Goal: Information Seeking & Learning: Find specific page/section

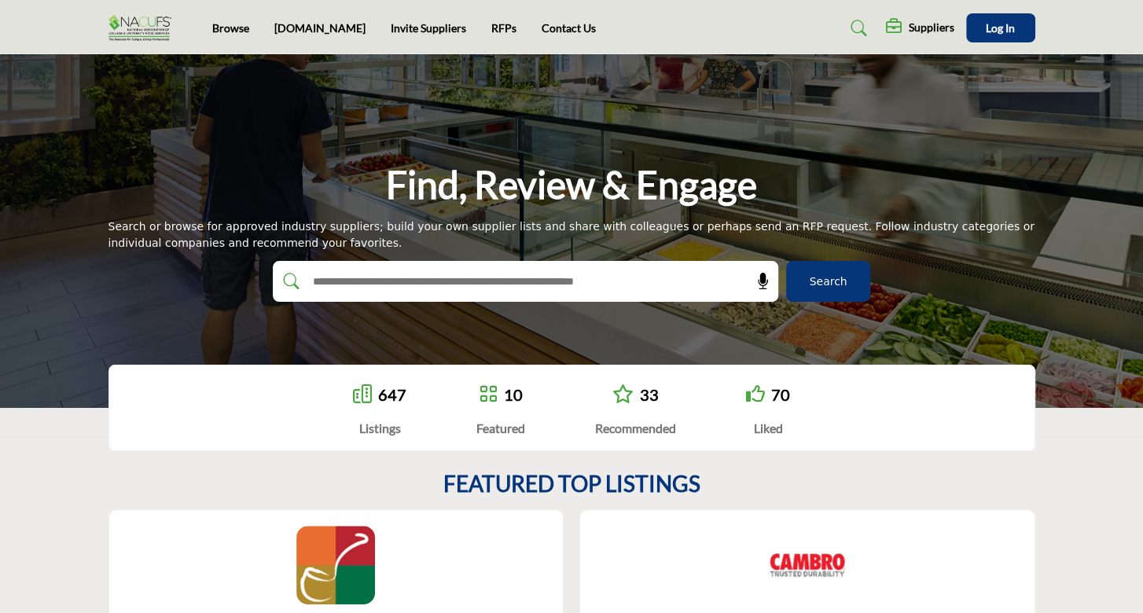
click at [391, 396] on link "647" at bounding box center [392, 394] width 28 height 19
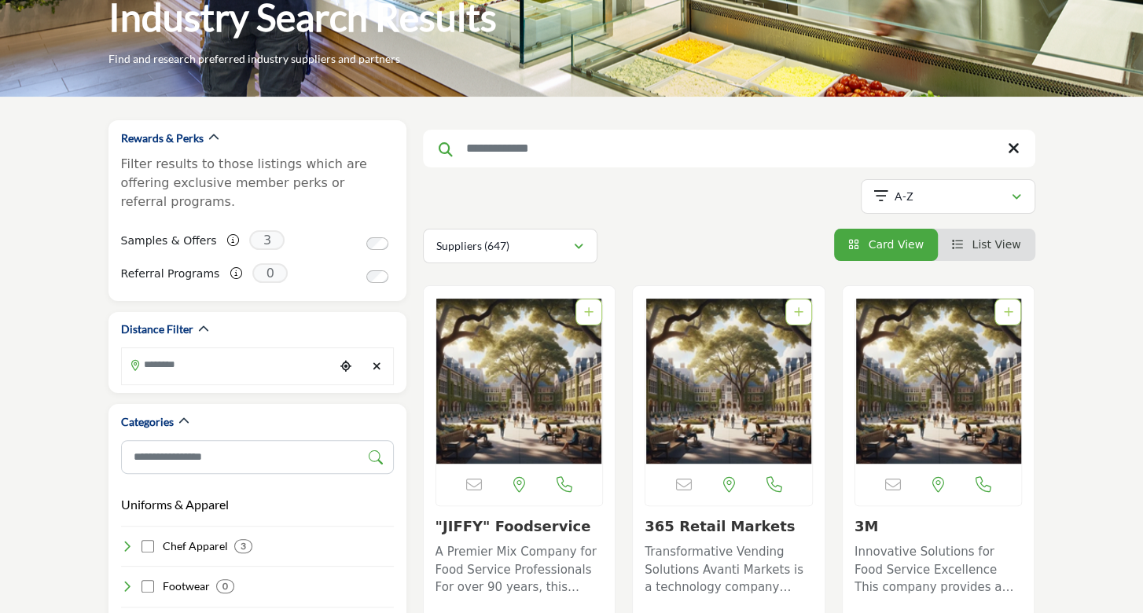
scroll to position [89, 0]
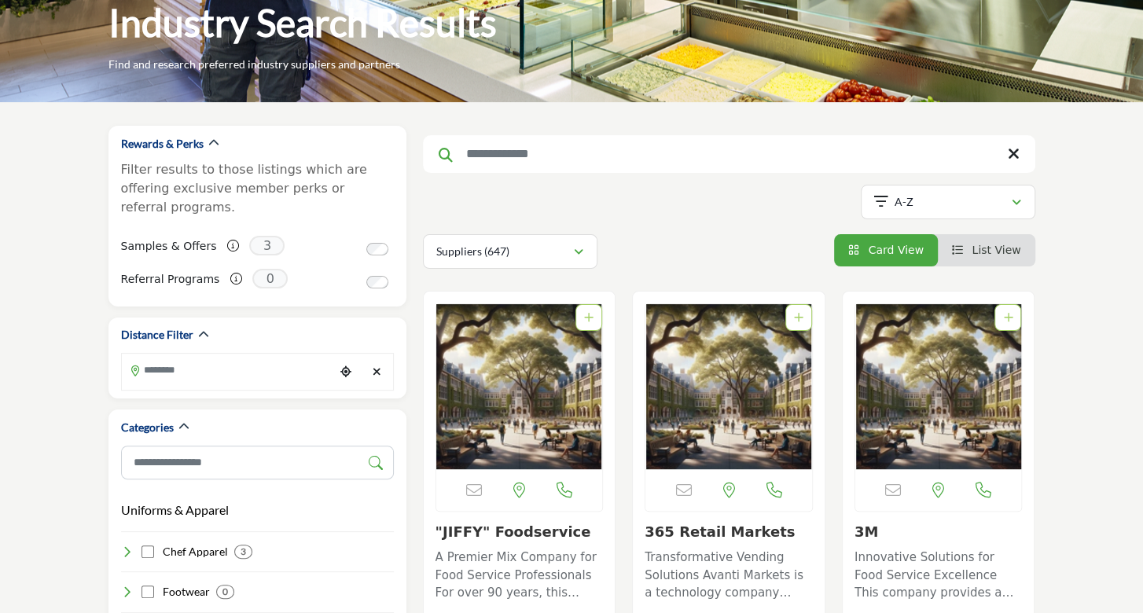
click at [563, 152] on input "Search Keyword" at bounding box center [729, 154] width 612 height 38
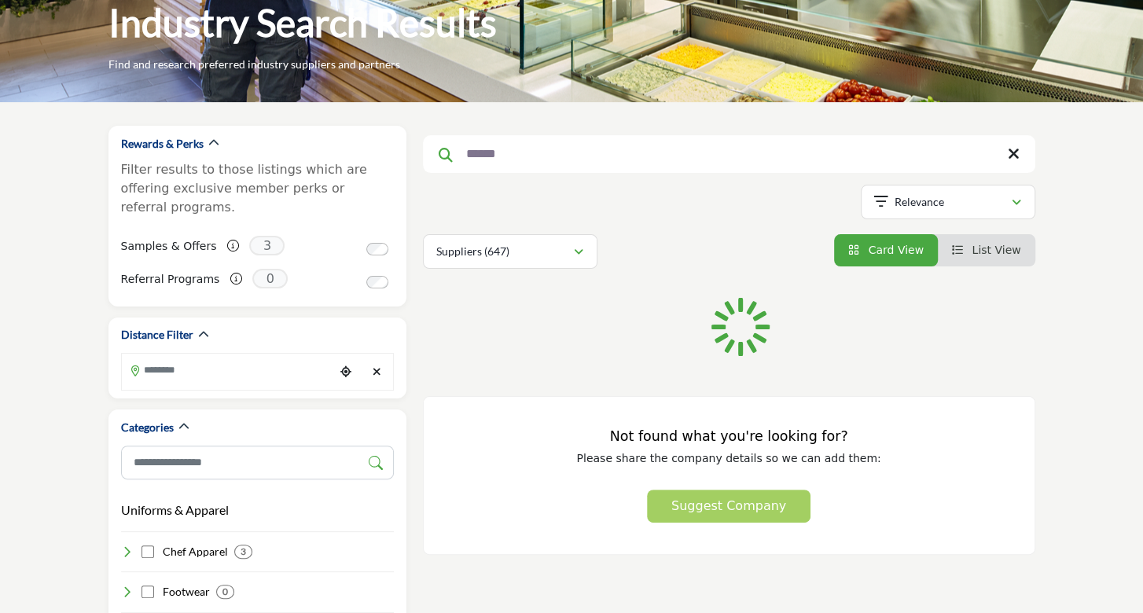
scroll to position [86, 0]
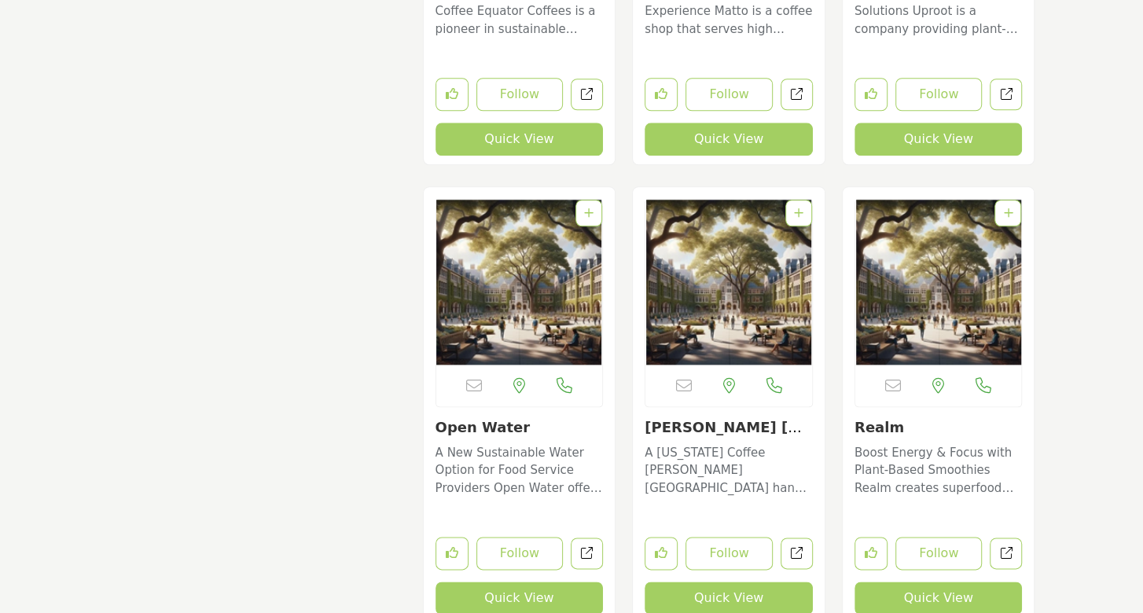
scroll to position [17031, 0]
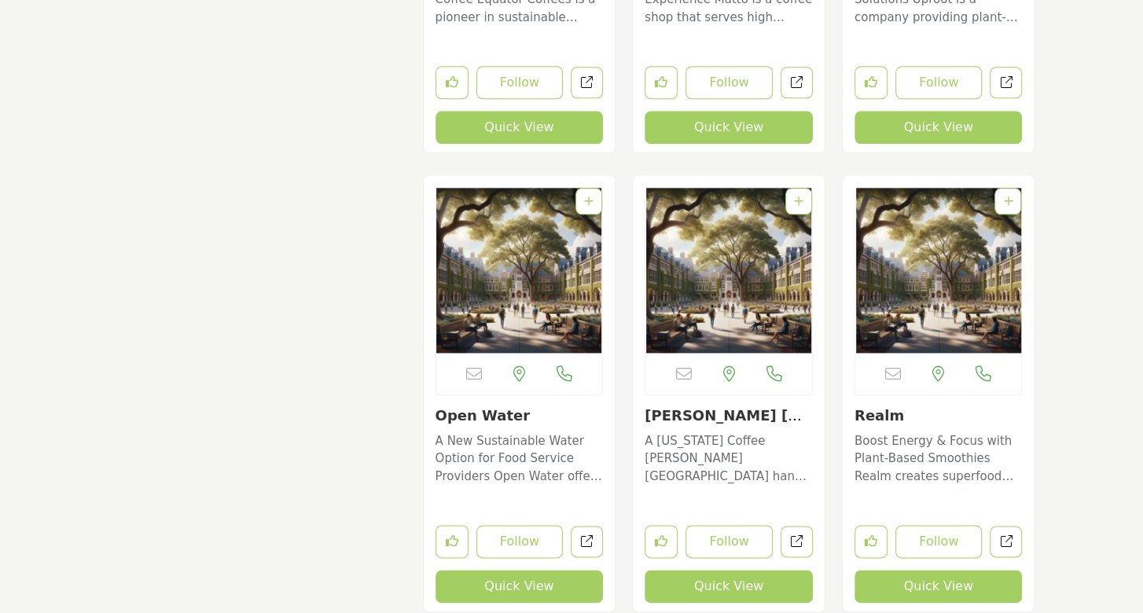
type input "********"
